Goal: Transaction & Acquisition: Purchase product/service

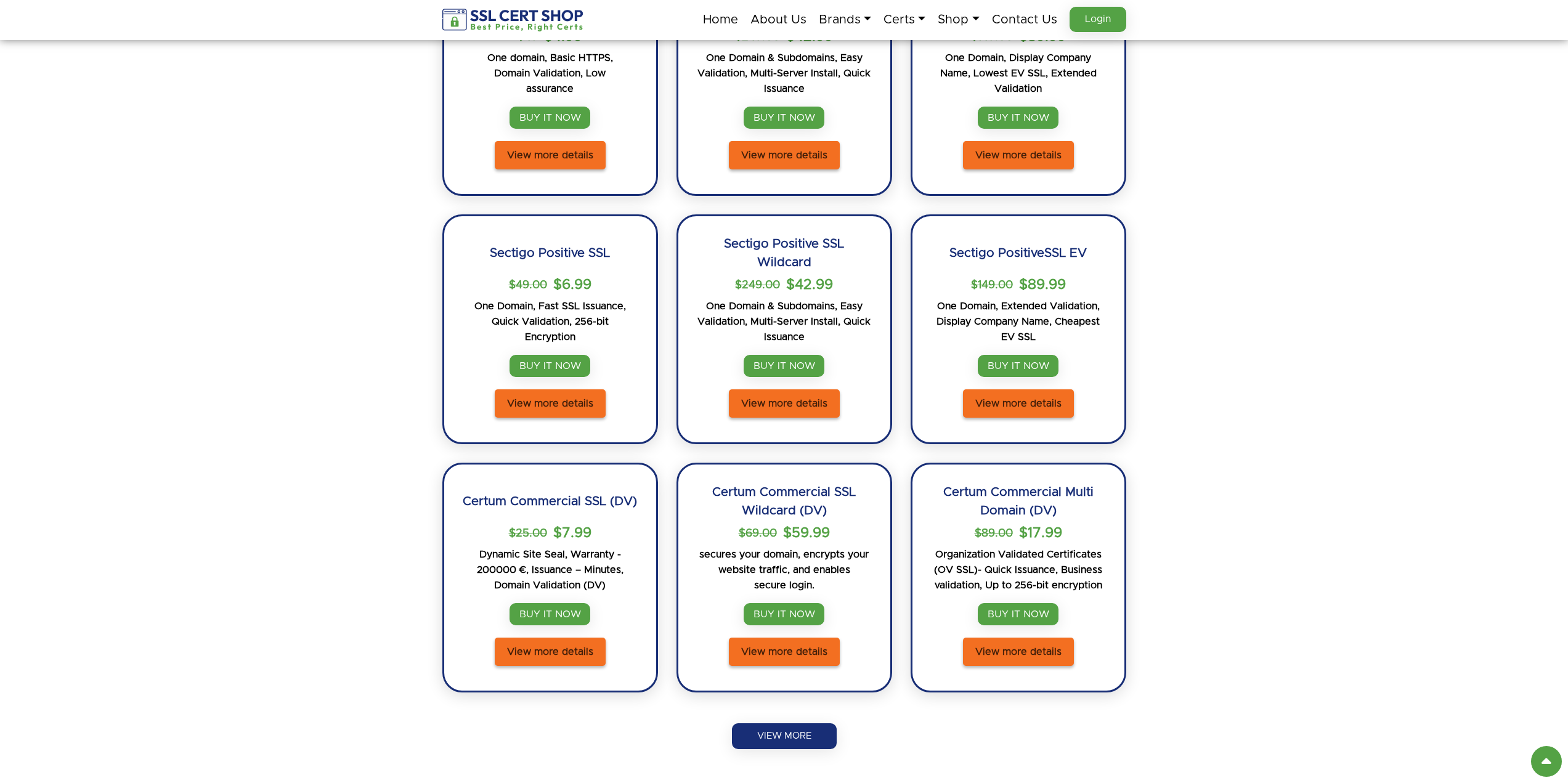
scroll to position [862, 0]
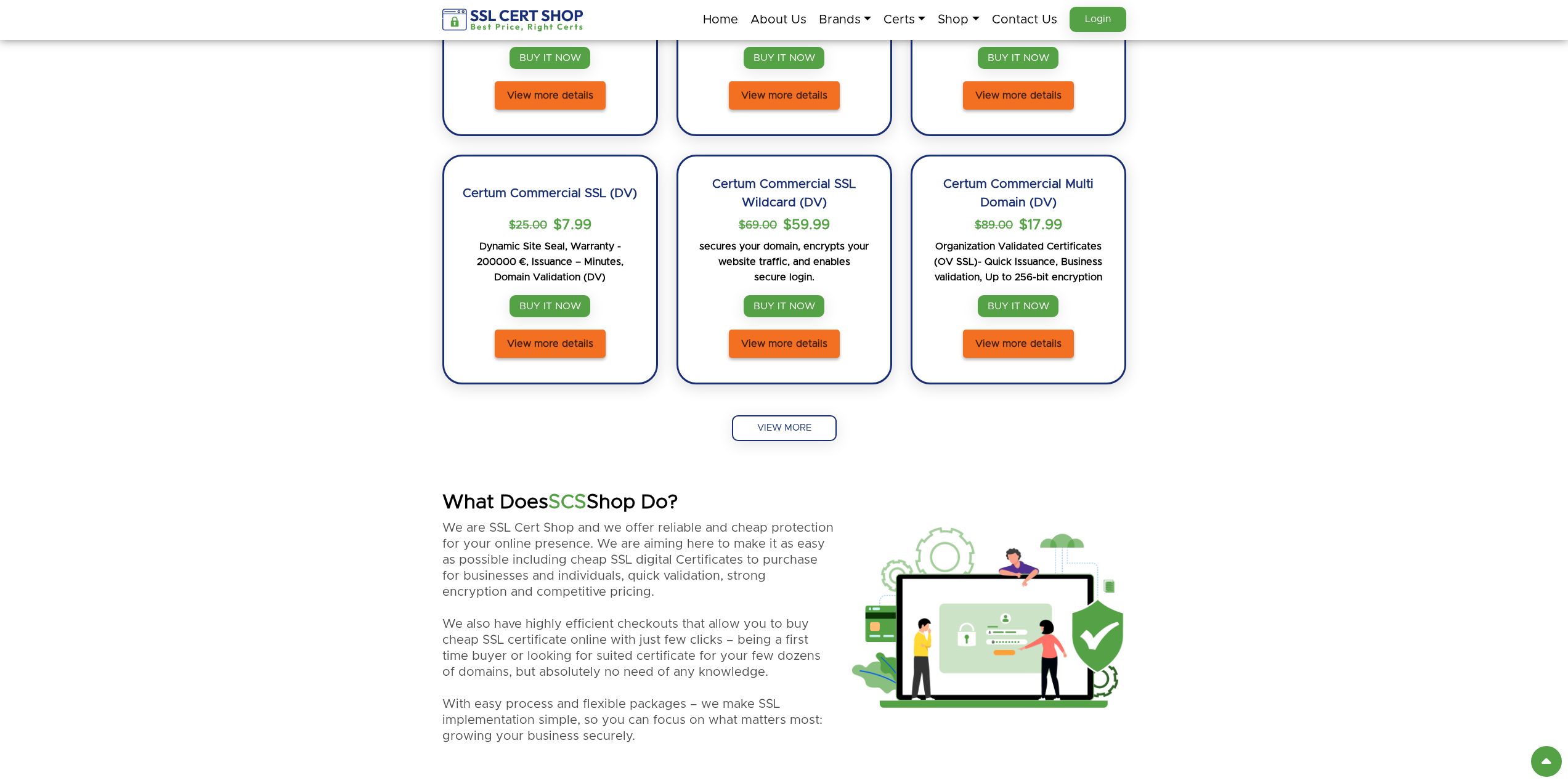
click at [803, 425] on link "VIEW MORE" at bounding box center [784, 428] width 105 height 26
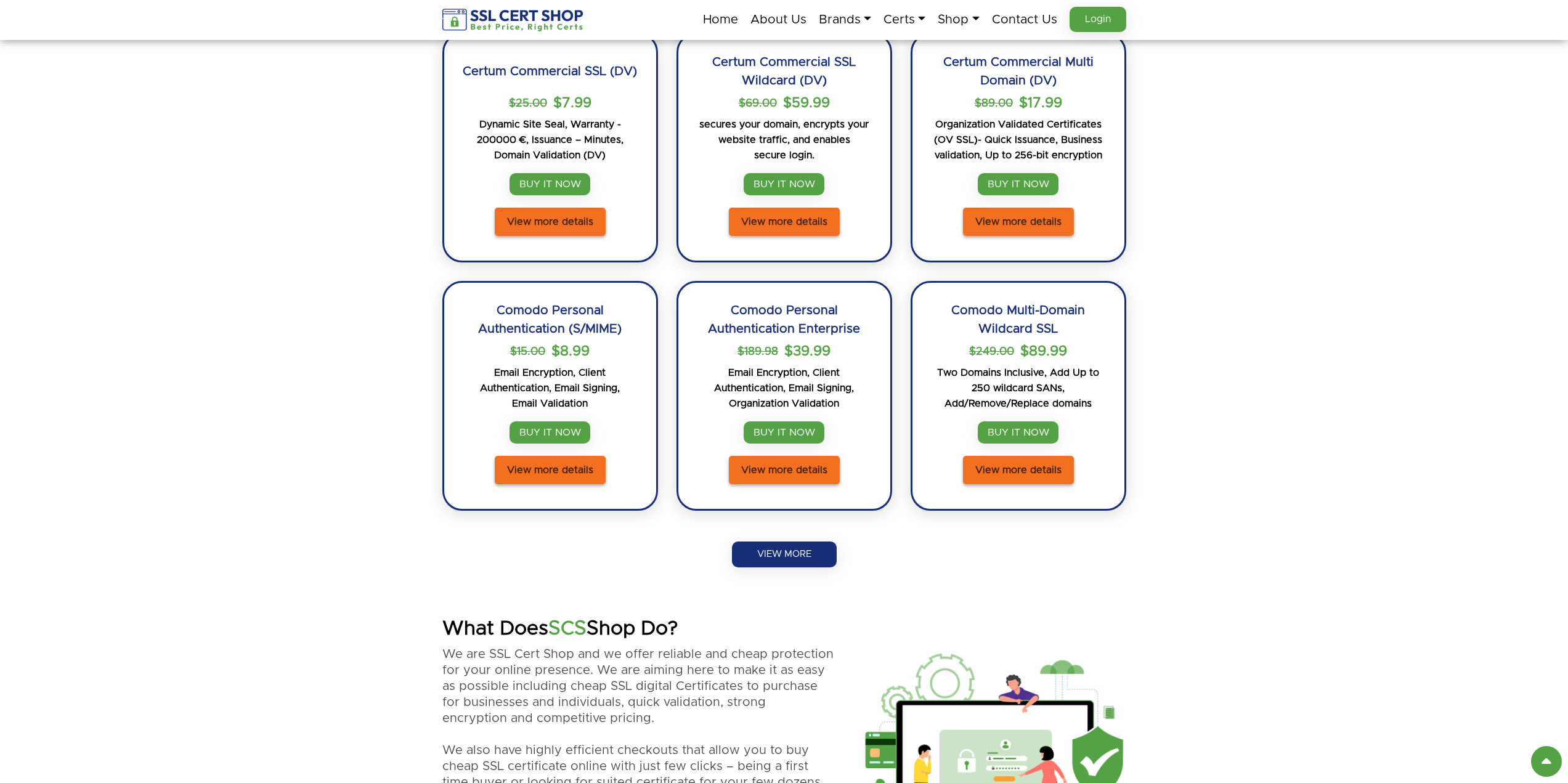
scroll to position [985, 0]
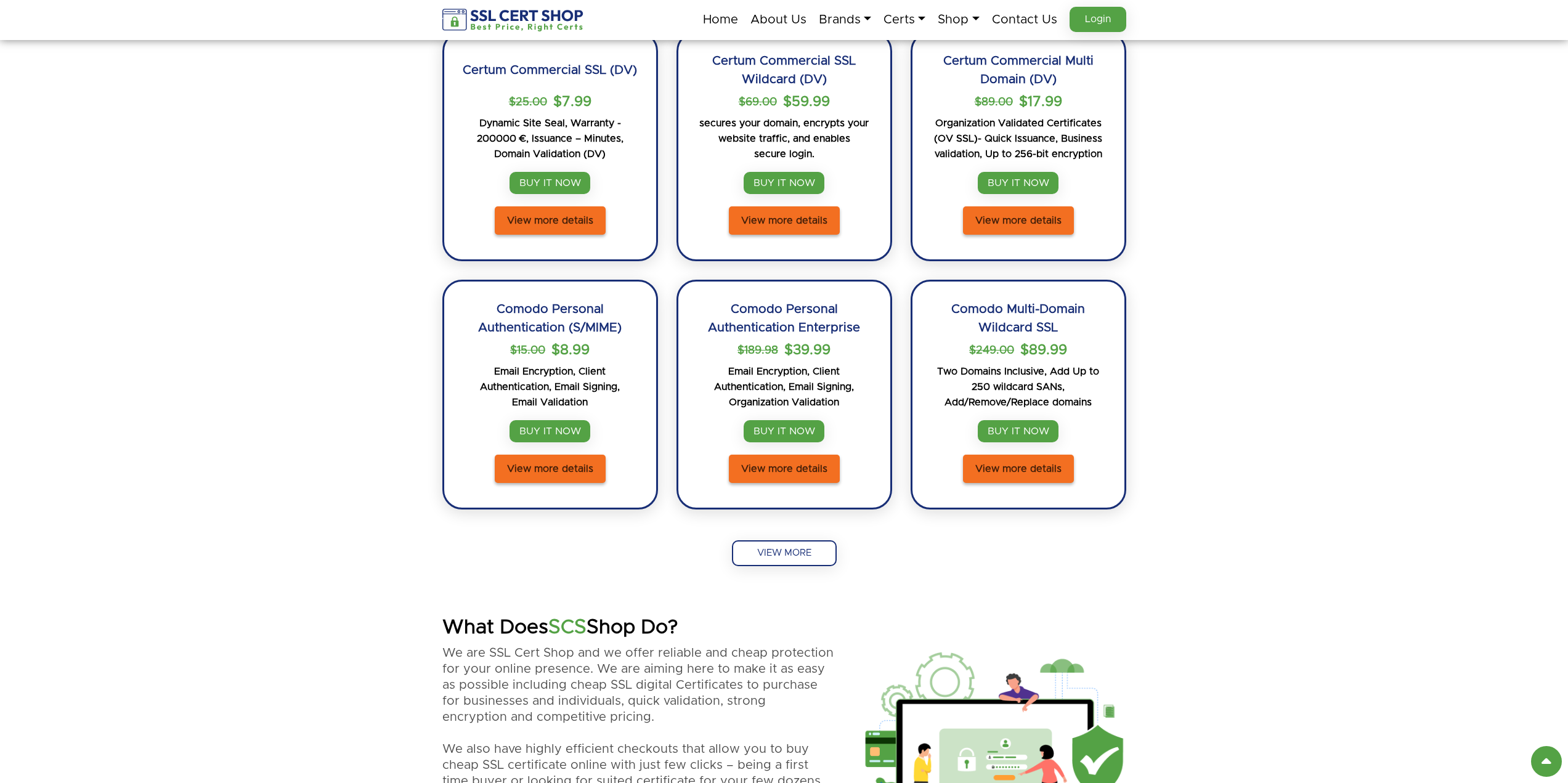
click at [775, 550] on link "VIEW MORE" at bounding box center [784, 553] width 105 height 26
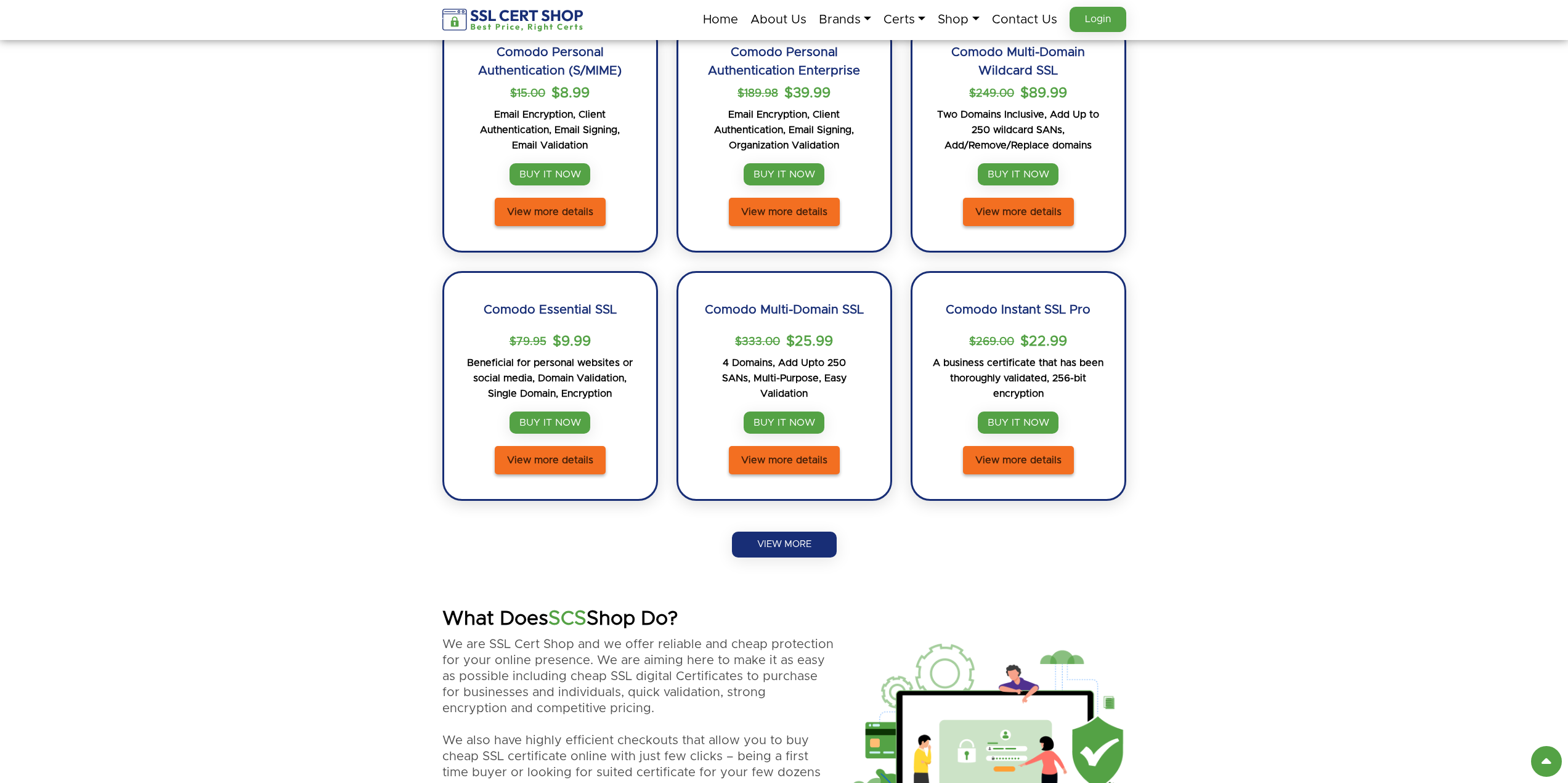
scroll to position [1293, 0]
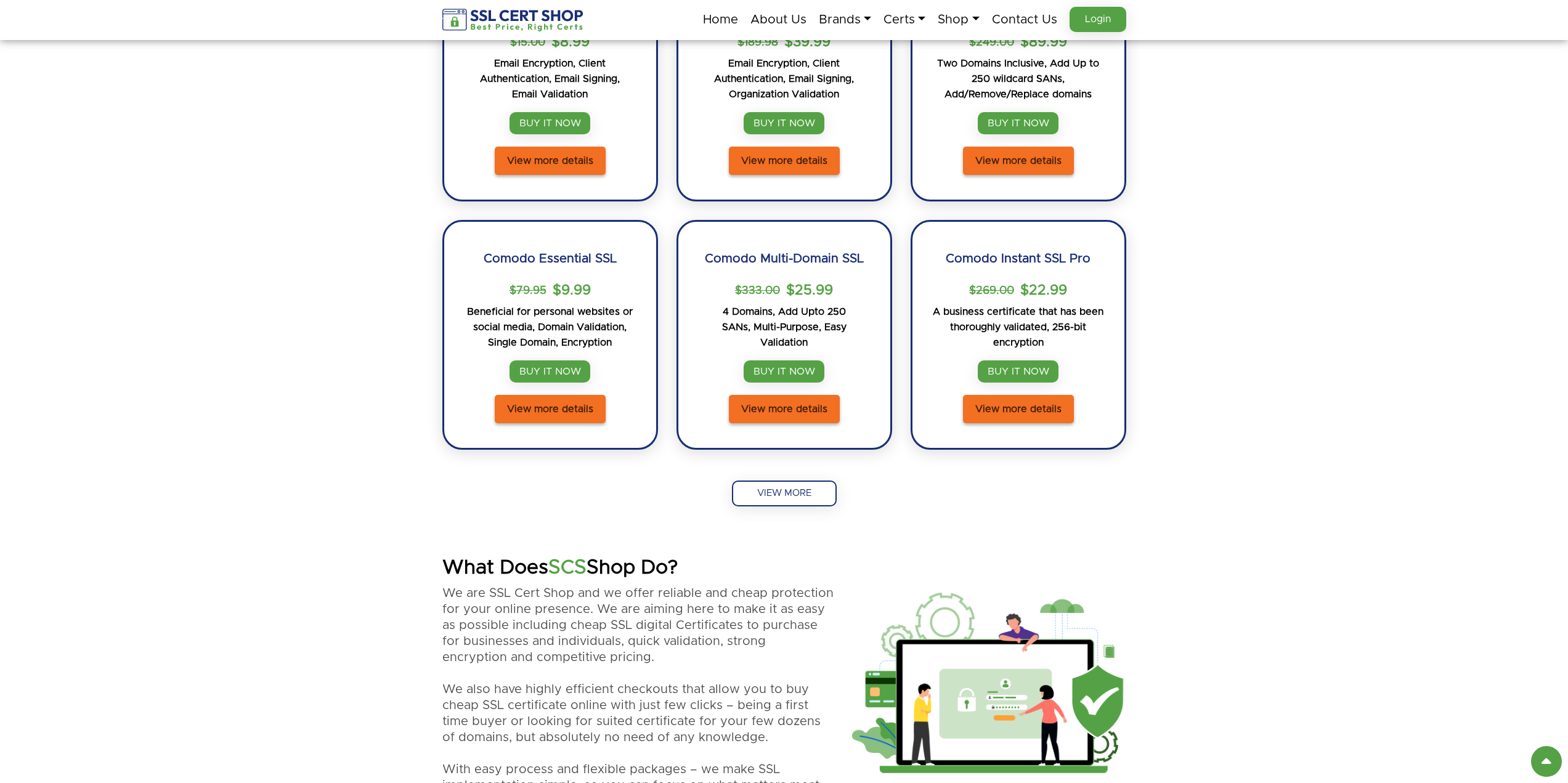
click at [801, 482] on link "VIEW MORE" at bounding box center [784, 493] width 105 height 26
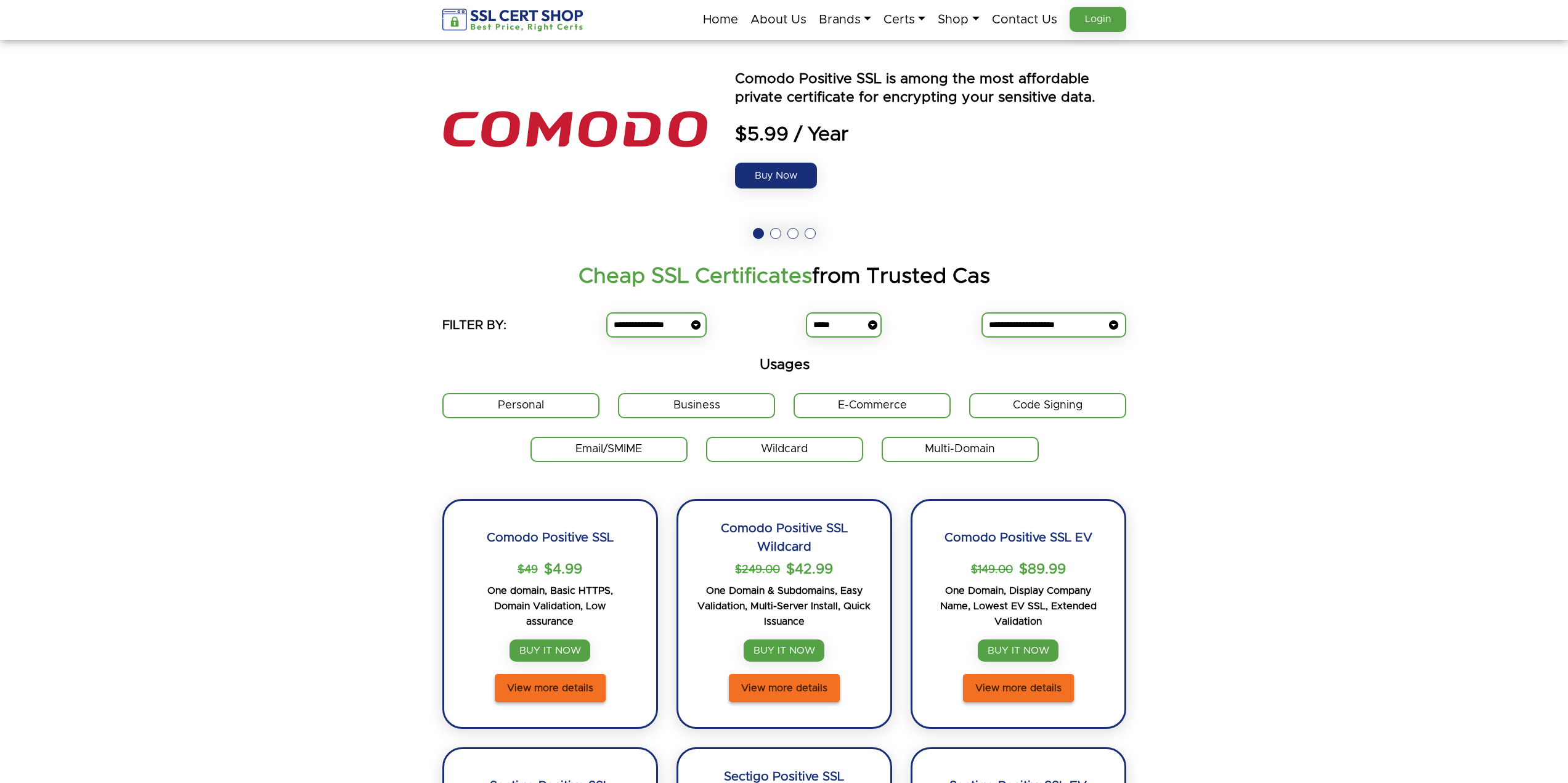
scroll to position [0, 0]
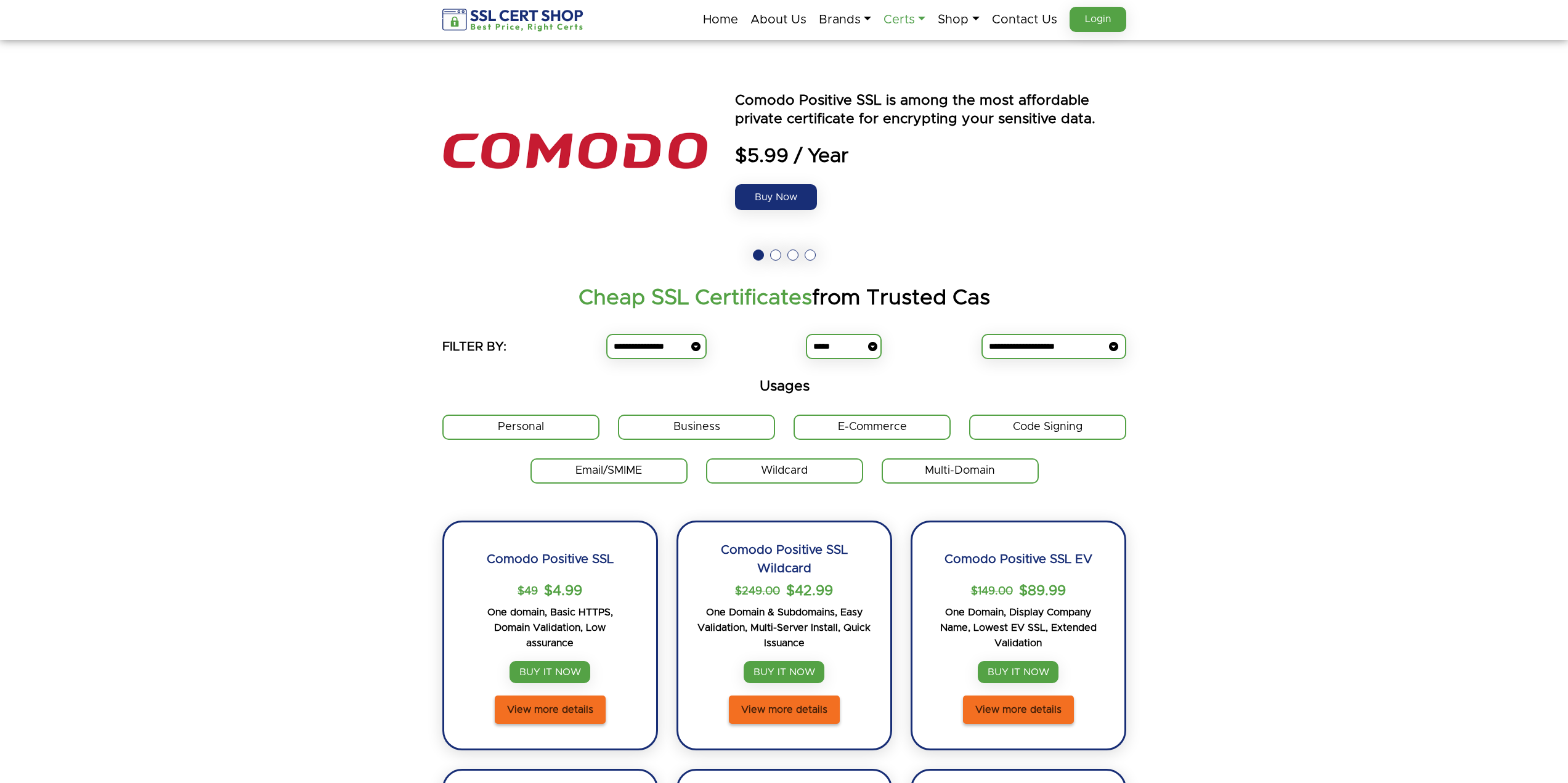
click at [897, 23] on link "Certs" at bounding box center [905, 19] width 42 height 26
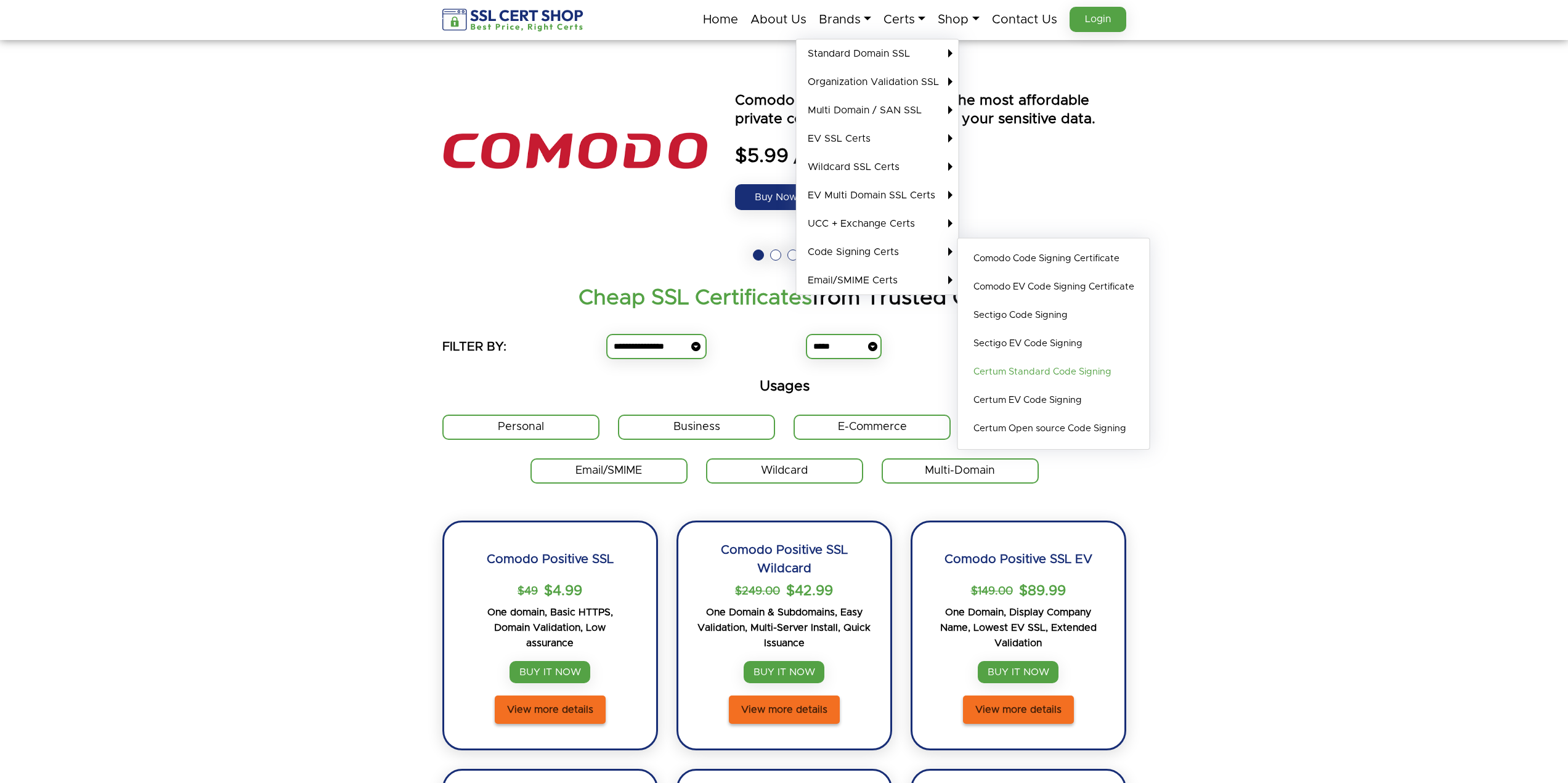
click at [1035, 370] on link "Certum Standard Code Signing" at bounding box center [1054, 372] width 180 height 28
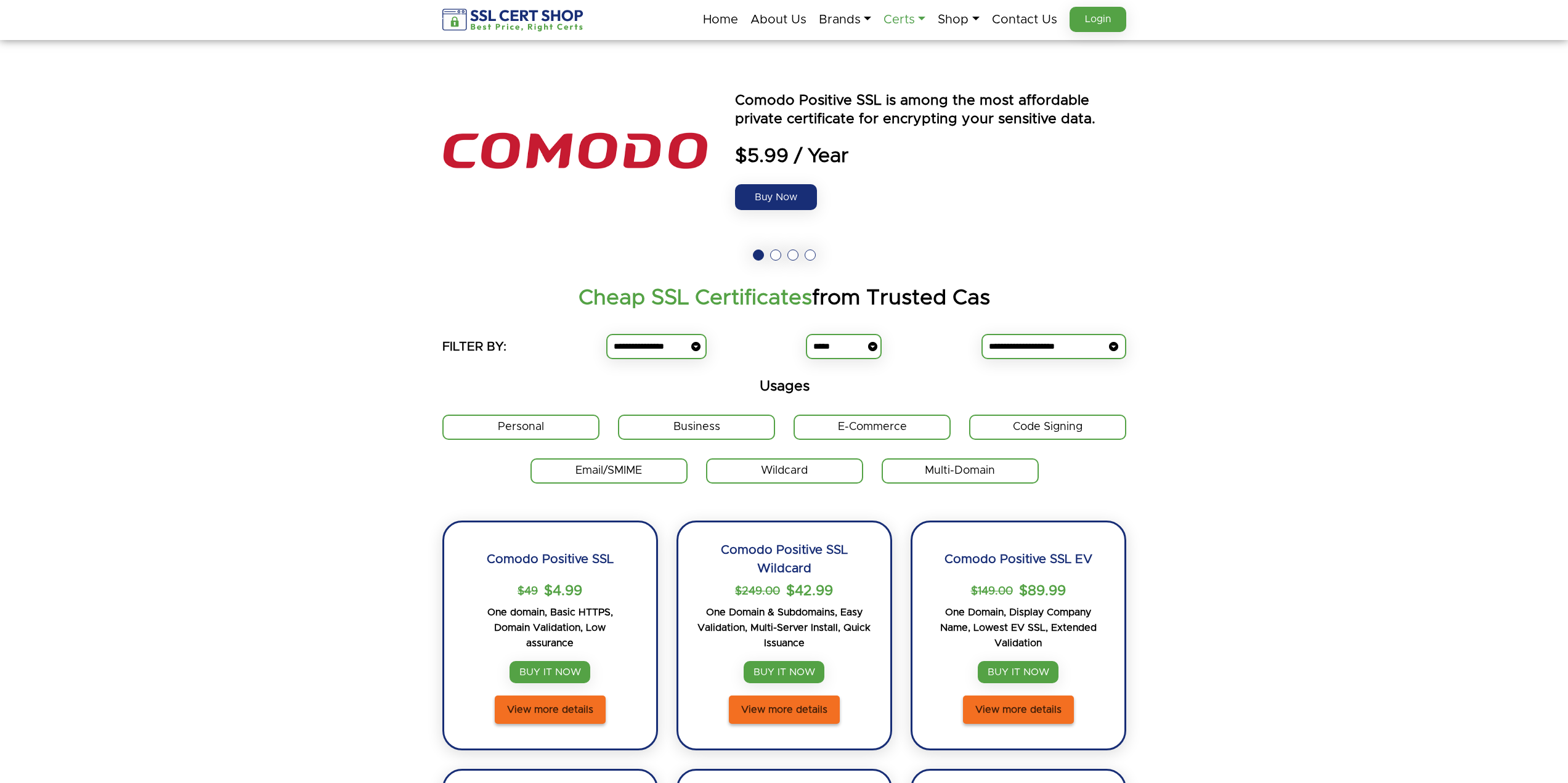
click at [885, 21] on link "Certs" at bounding box center [905, 19] width 42 height 26
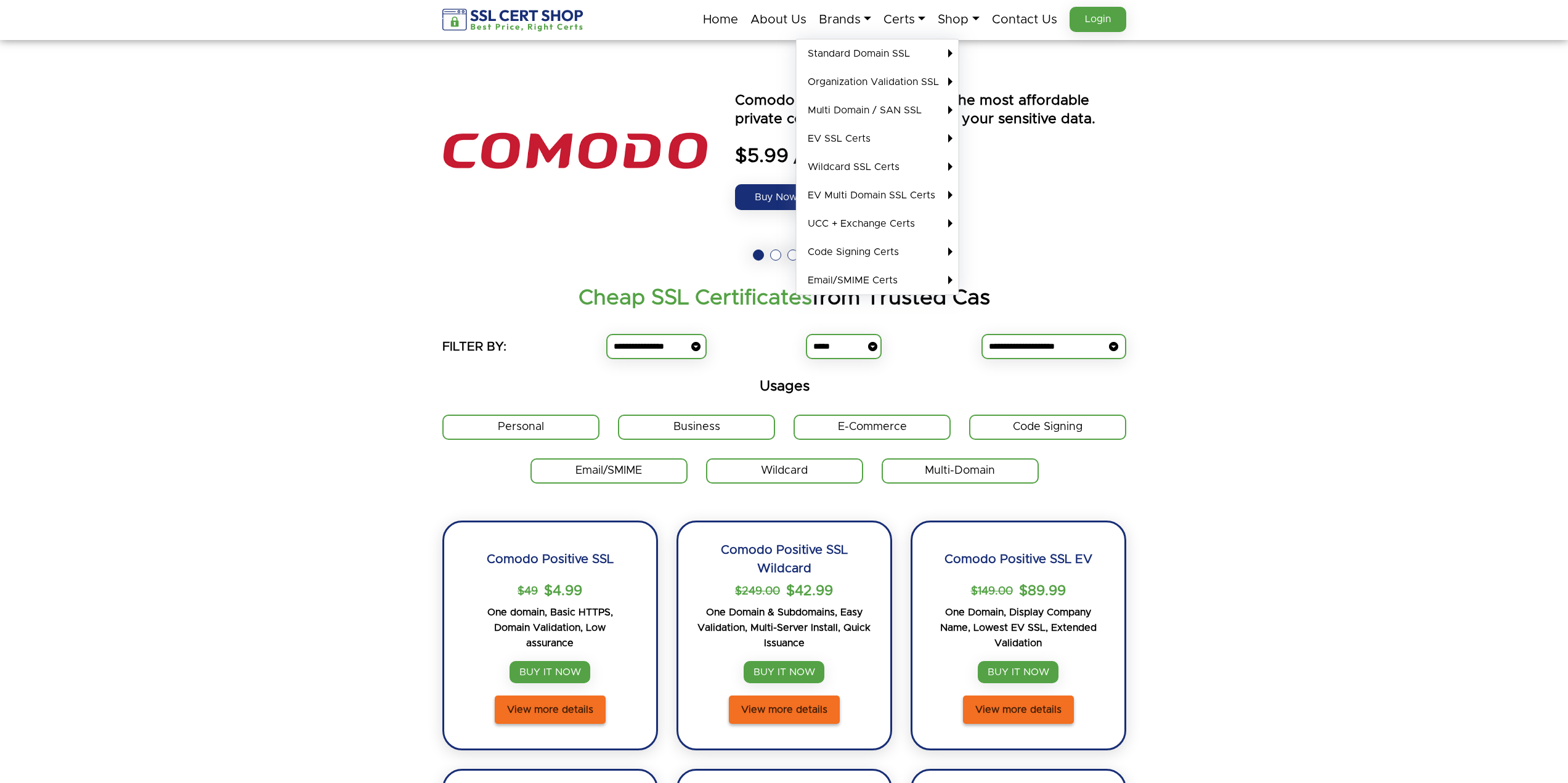
click at [1100, 159] on span "$5.99 / Year" at bounding box center [931, 156] width 391 height 25
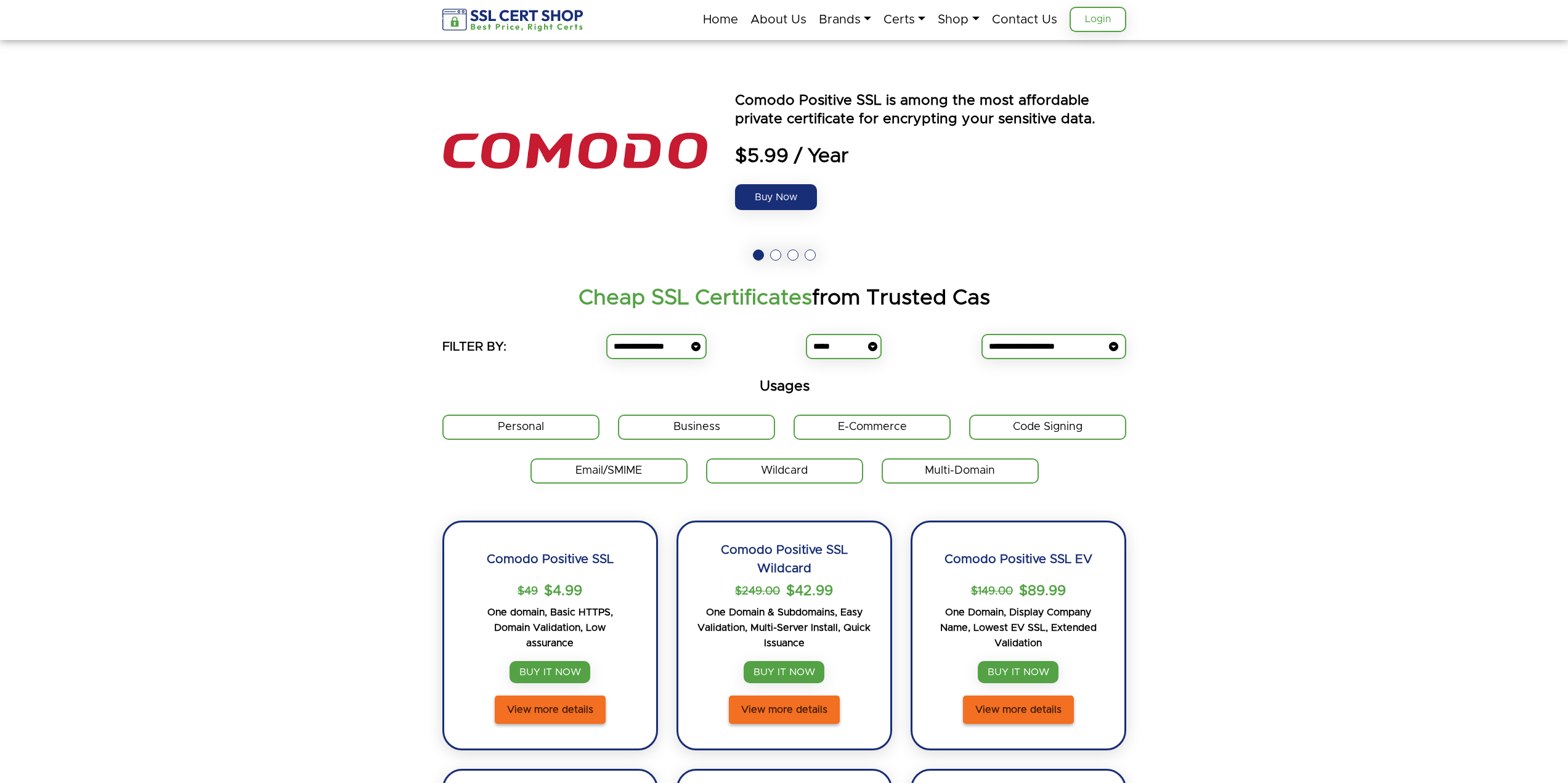
click at [1084, 18] on link "Login" at bounding box center [1098, 19] width 57 height 25
click at [909, 23] on link "Certs" at bounding box center [905, 19] width 42 height 26
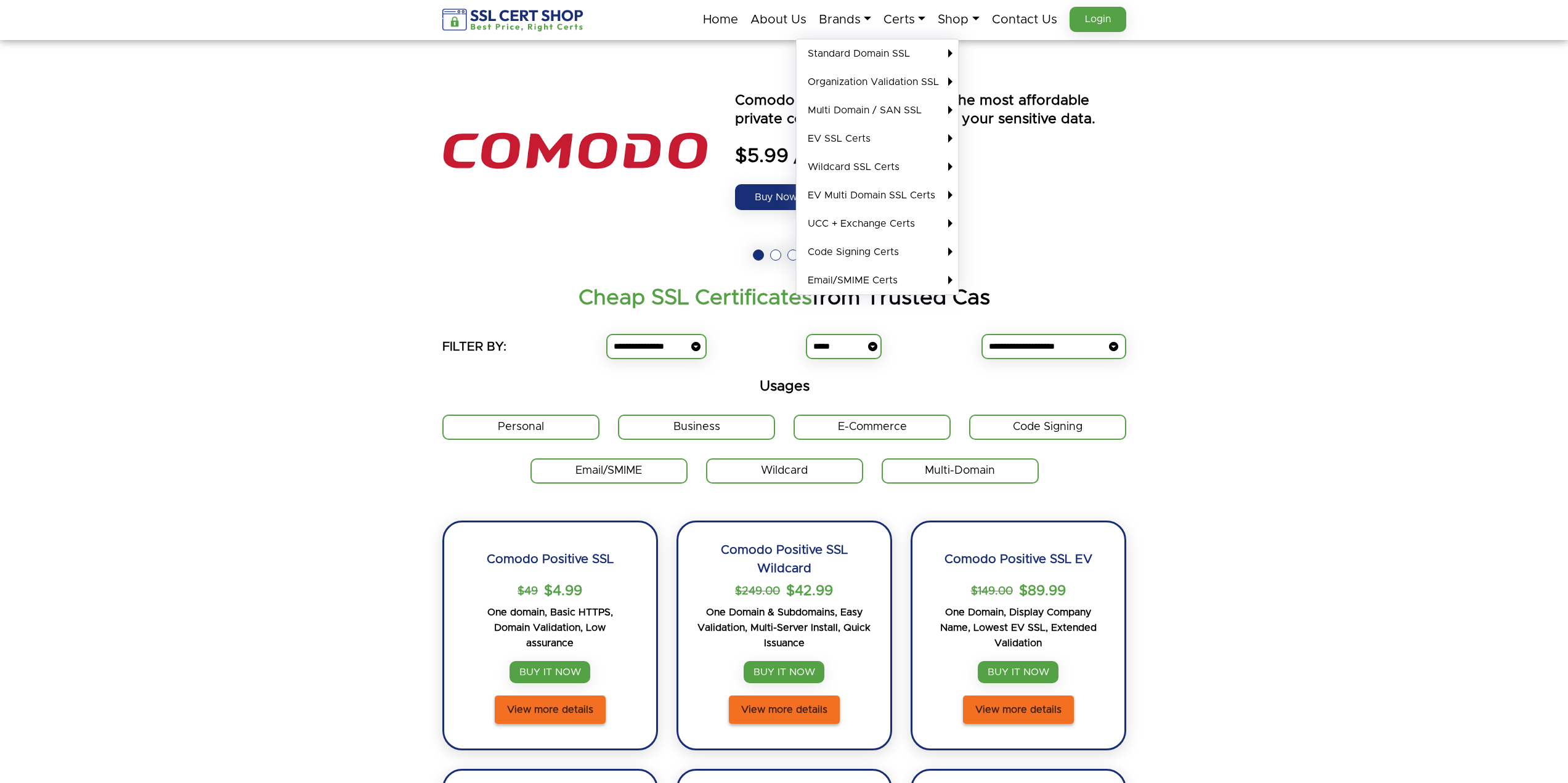
click at [700, 111] on img at bounding box center [574, 151] width 265 height 185
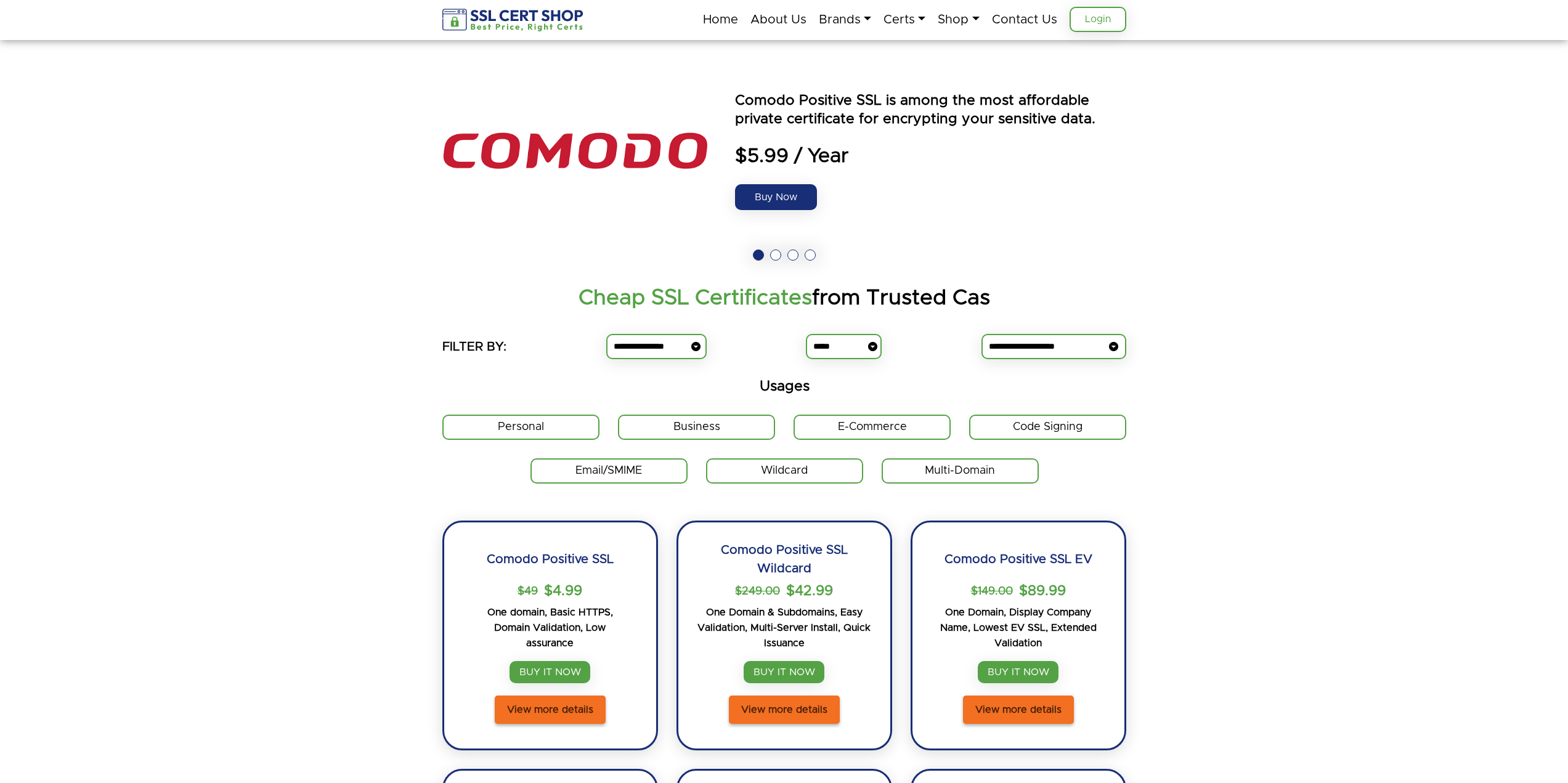
click at [1094, 12] on link "Login" at bounding box center [1098, 19] width 57 height 25
